Goal: Share content: Share content

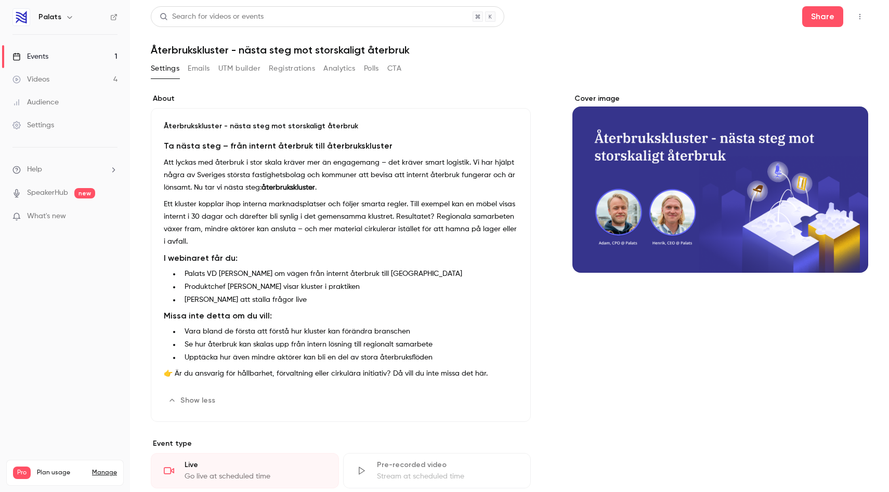
click at [70, 83] on link "Videos 4" at bounding box center [65, 79] width 130 height 23
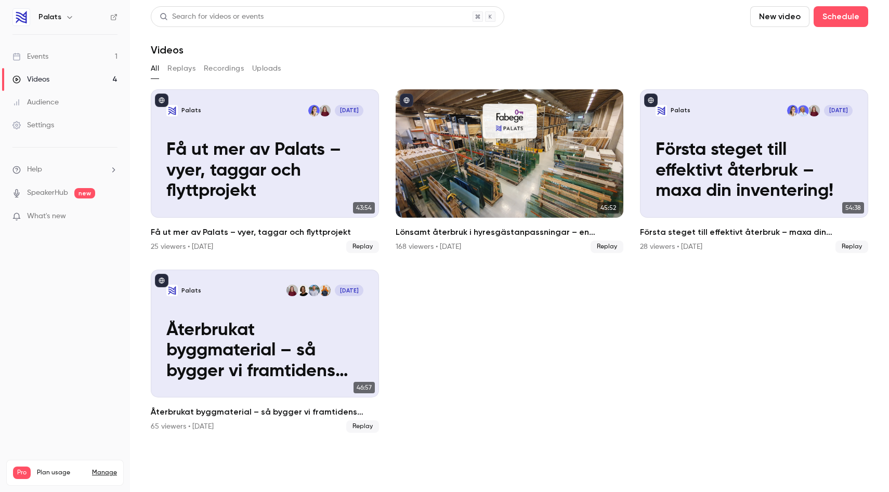
click at [182, 64] on button "Replays" at bounding box center [181, 68] width 28 height 17
click at [223, 65] on button "Recordings" at bounding box center [224, 68] width 40 height 17
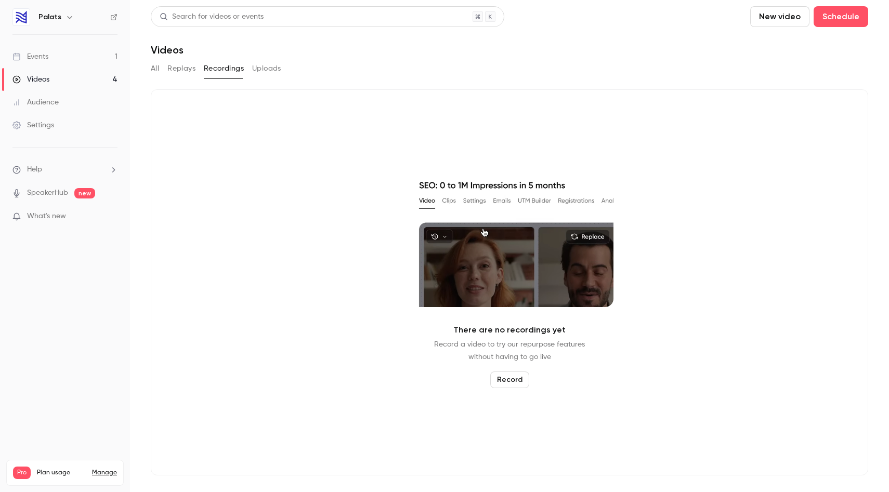
click at [268, 68] on button "Uploads" at bounding box center [266, 68] width 29 height 17
click at [54, 82] on link "Videos 4" at bounding box center [65, 79] width 130 height 23
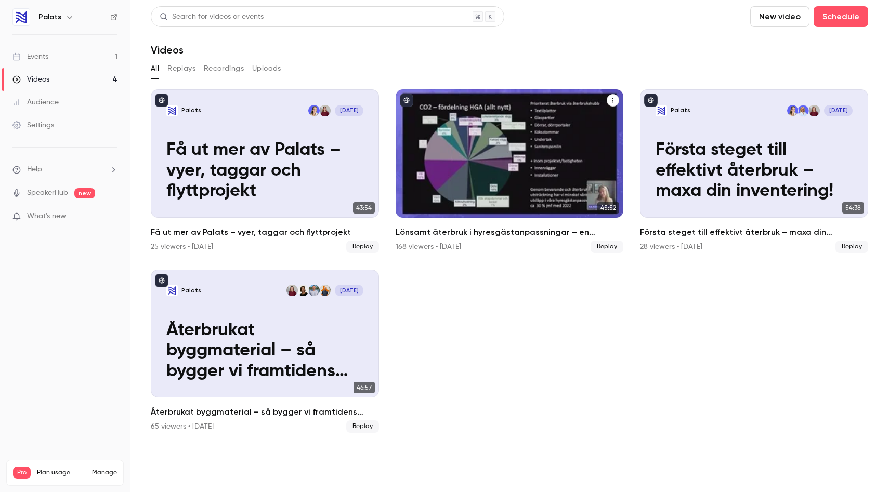
click at [481, 191] on div "Lönsamt återbruk i hyresgästanpassningar – en kostnadsanalys med Fabege" at bounding box center [510, 153] width 228 height 128
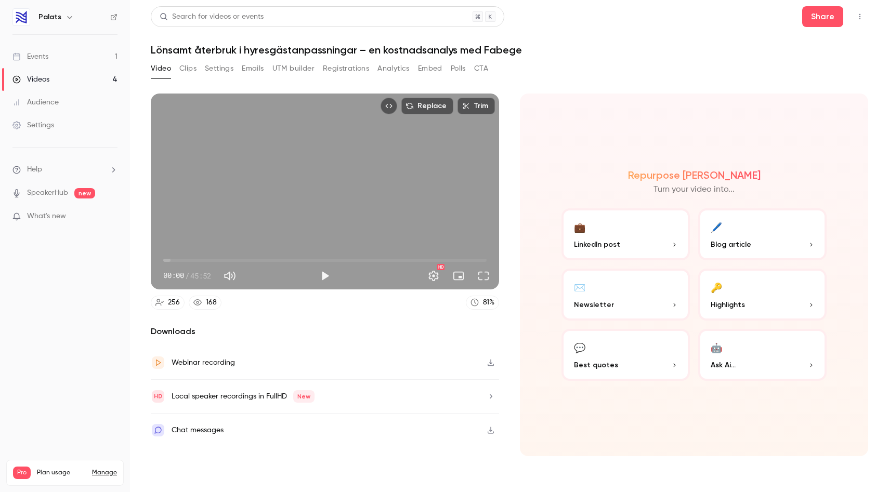
click at [643, 219] on button "💼 LinkedIn post" at bounding box center [625, 234] width 128 height 52
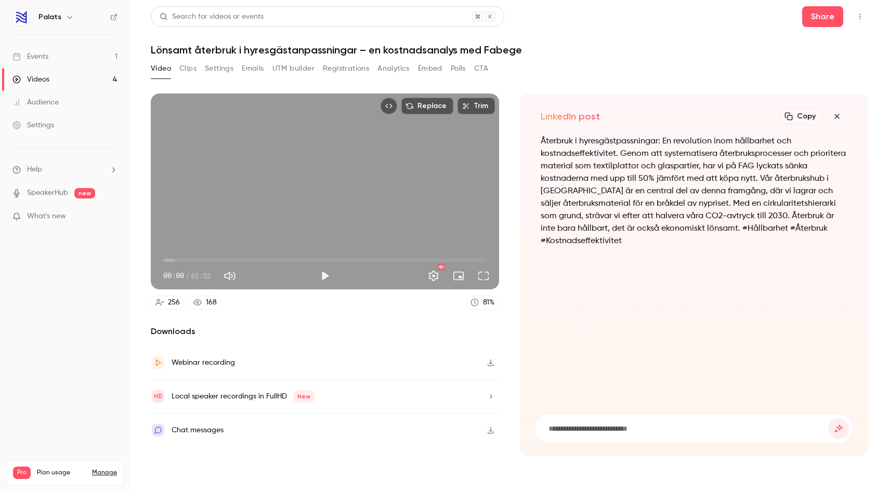
click at [835, 114] on icon "button" at bounding box center [837, 116] width 12 height 8
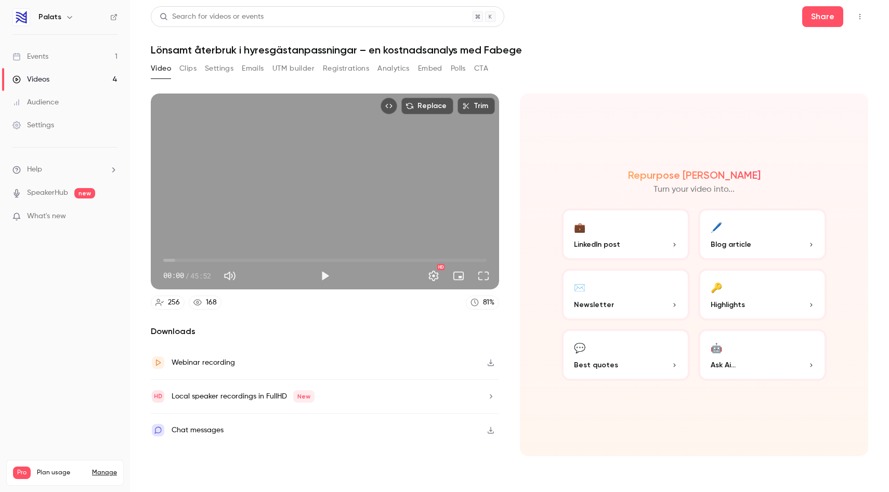
click at [778, 298] on button "🔑 Highlights" at bounding box center [762, 295] width 128 height 52
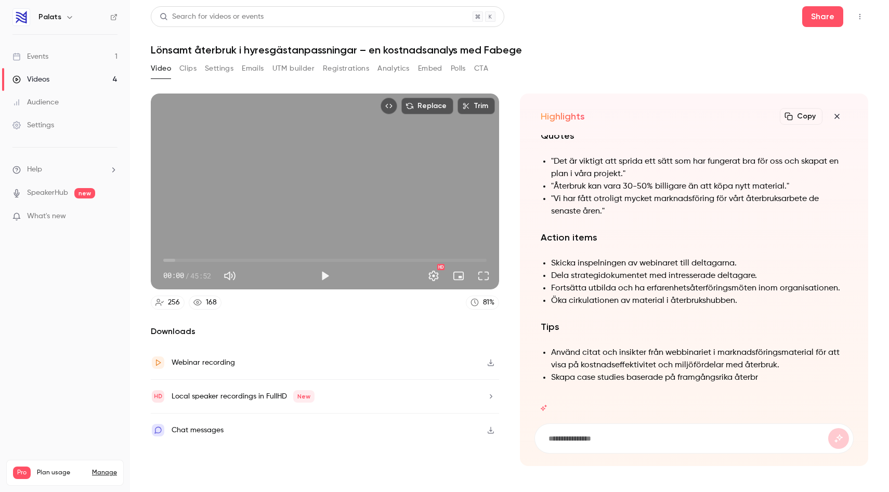
click at [778, 297] on li "Öka cirkulationen av material i återbrukshubben." at bounding box center [699, 301] width 296 height 12
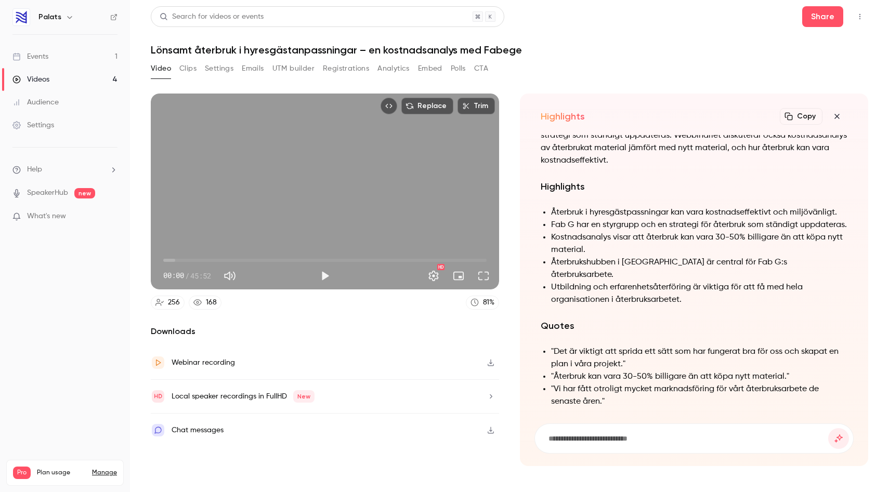
scroll to position [-321, 0]
